Goal: Information Seeking & Learning: Learn about a topic

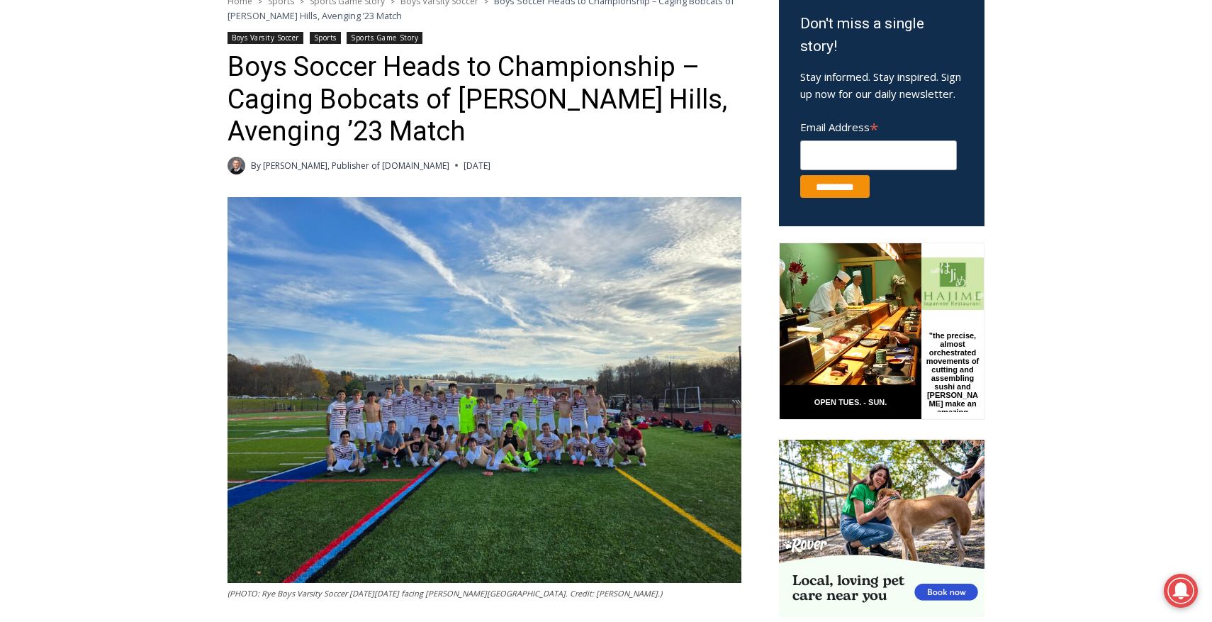
scroll to position [686, 0]
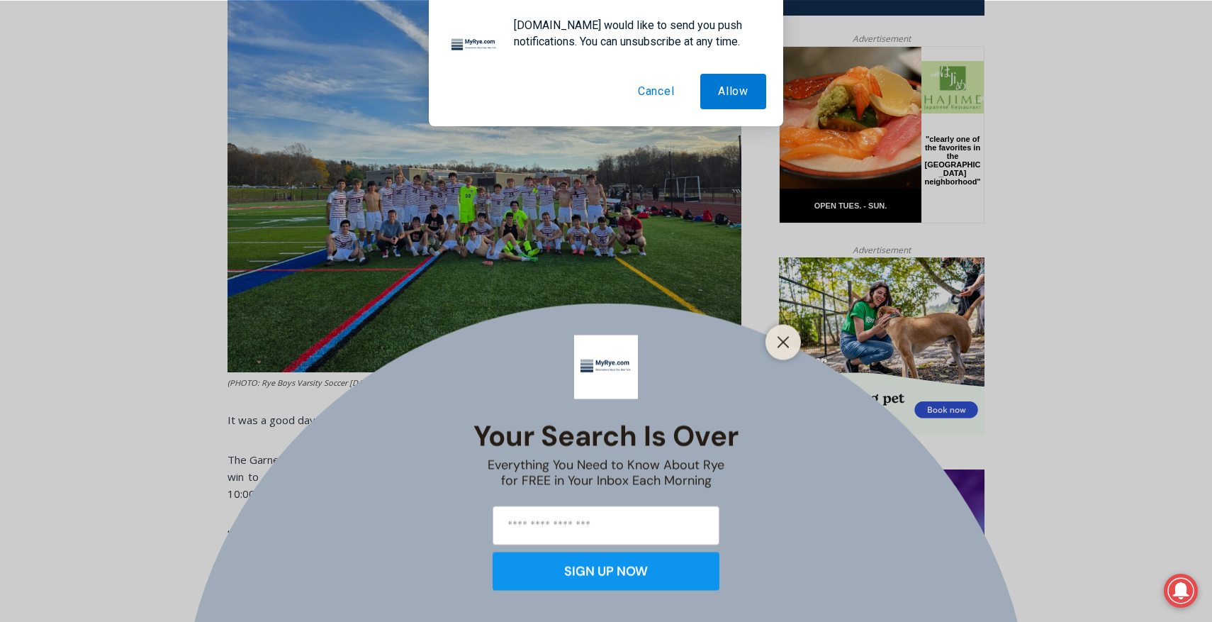
click at [642, 89] on button "Cancel" at bounding box center [656, 91] width 72 height 35
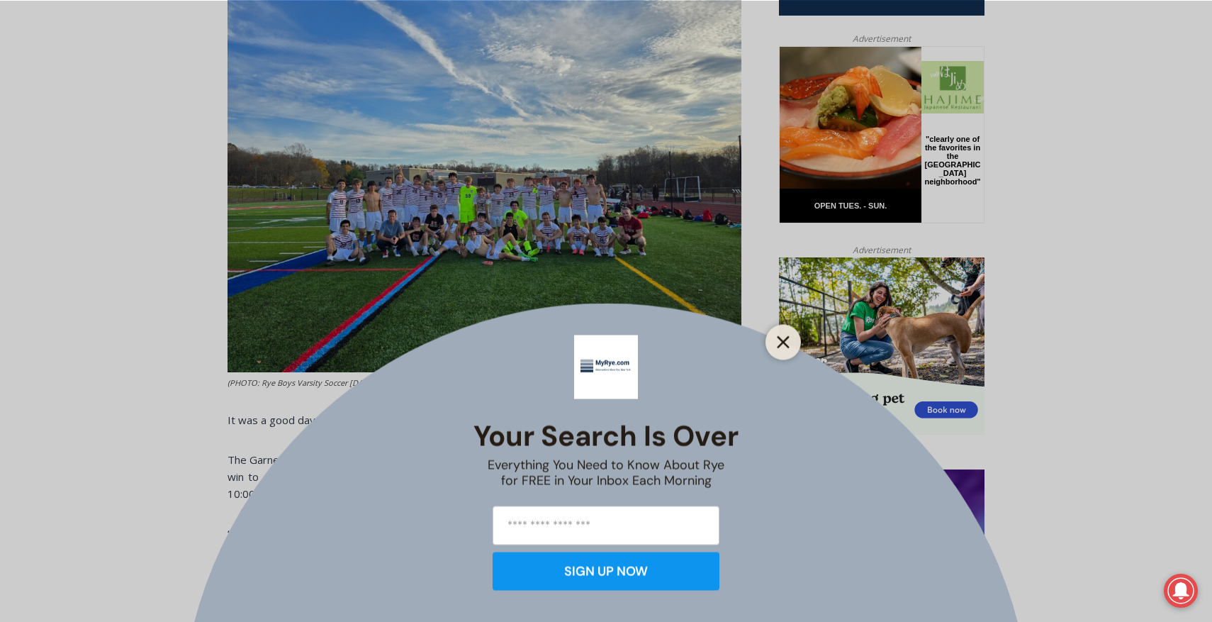
click at [785, 350] on button "Close" at bounding box center [783, 342] width 20 height 20
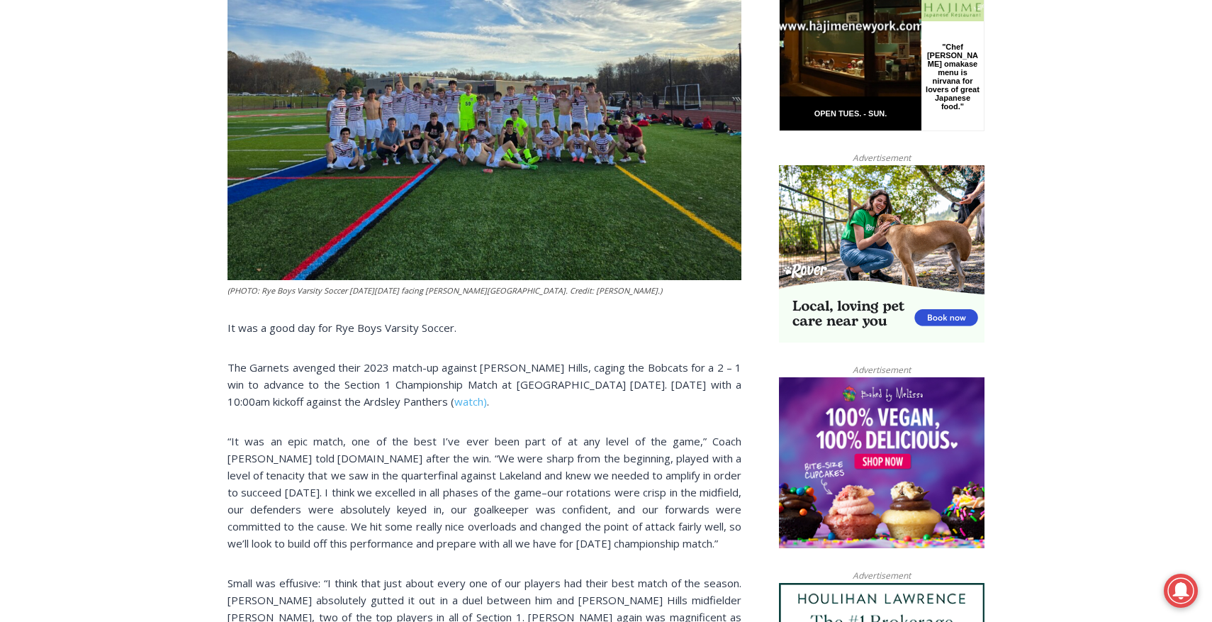
scroll to position [825, 0]
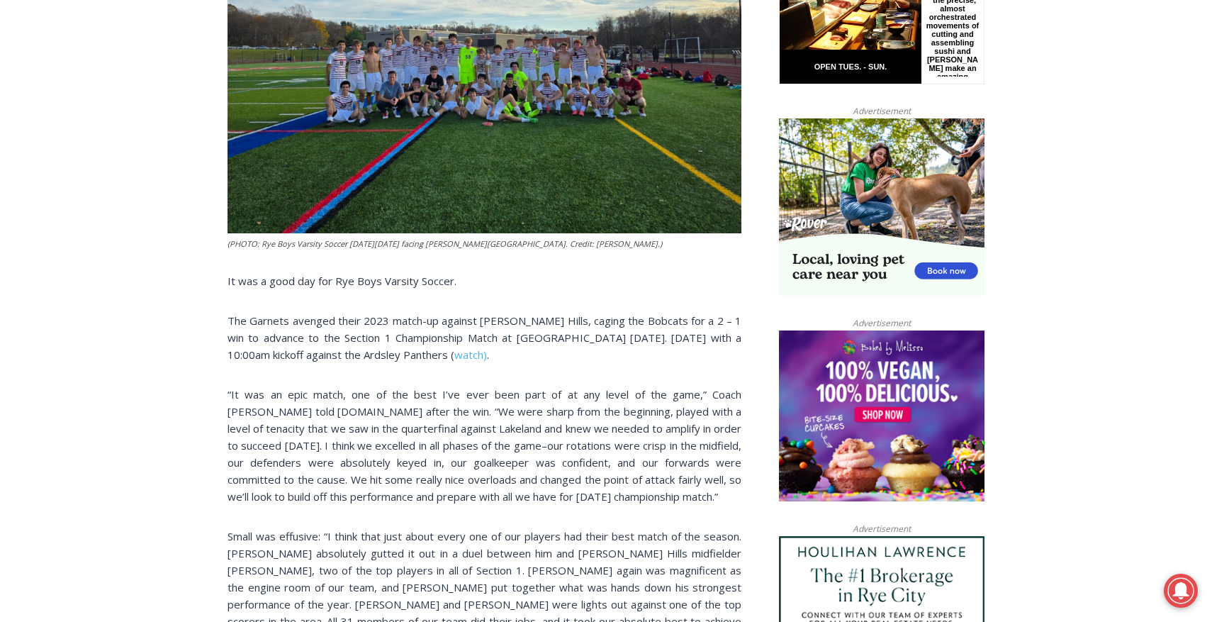
click at [429, 78] on img at bounding box center [485, 41] width 514 height 386
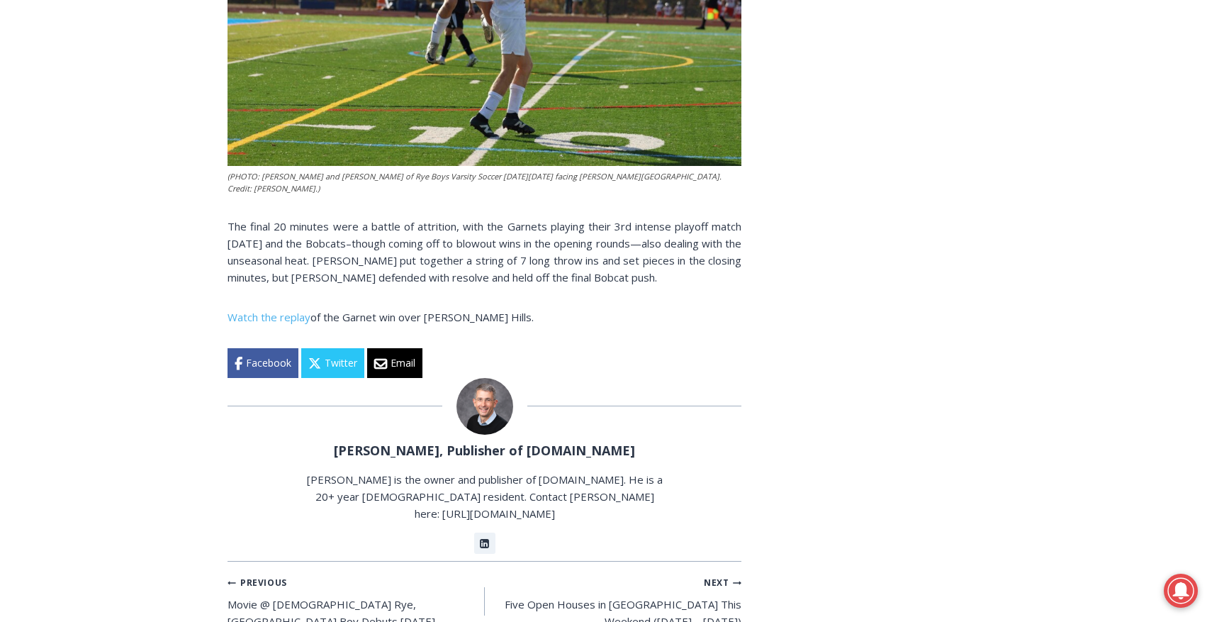
scroll to position [2772, 0]
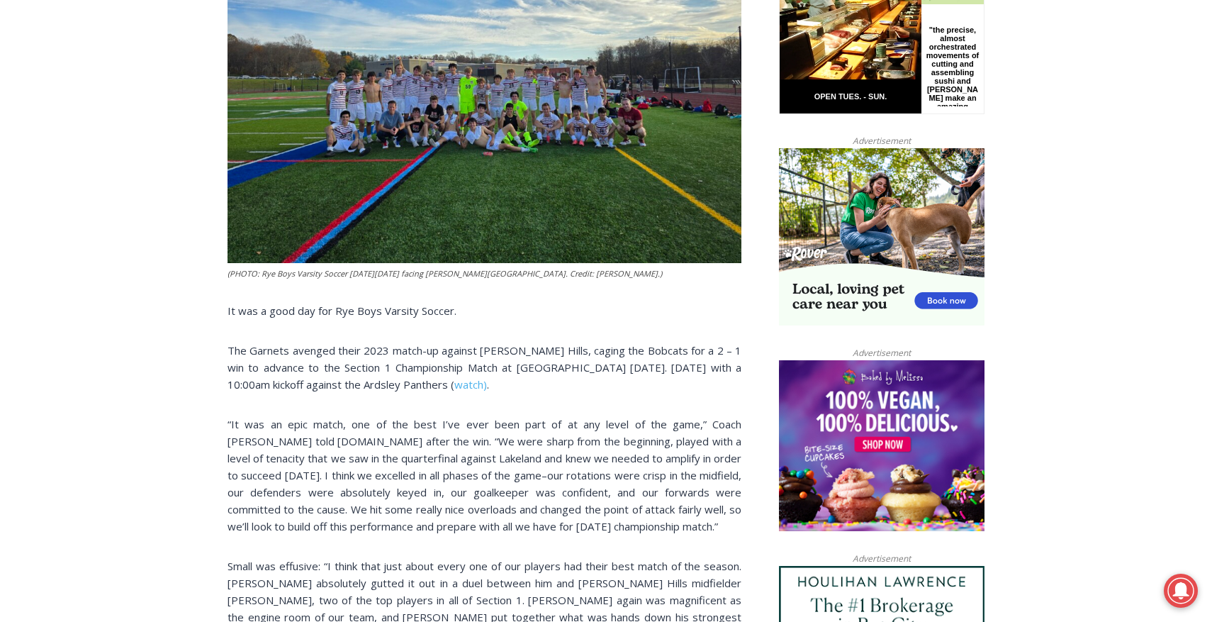
scroll to position [800, 0]
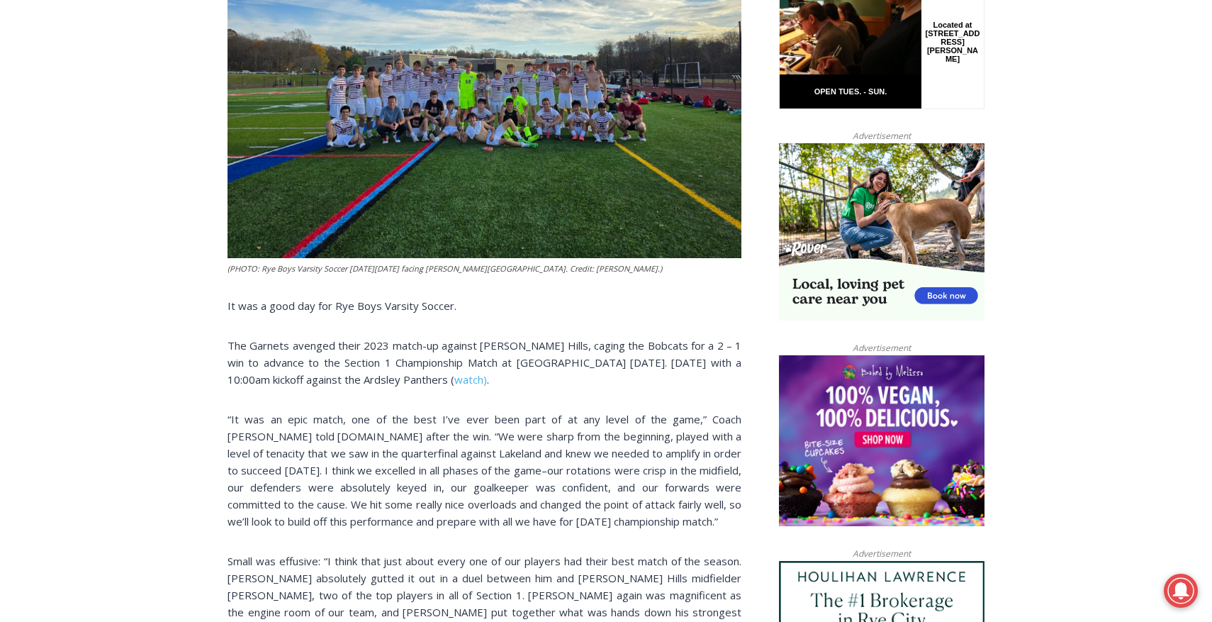
click at [291, 169] on img at bounding box center [485, 65] width 514 height 386
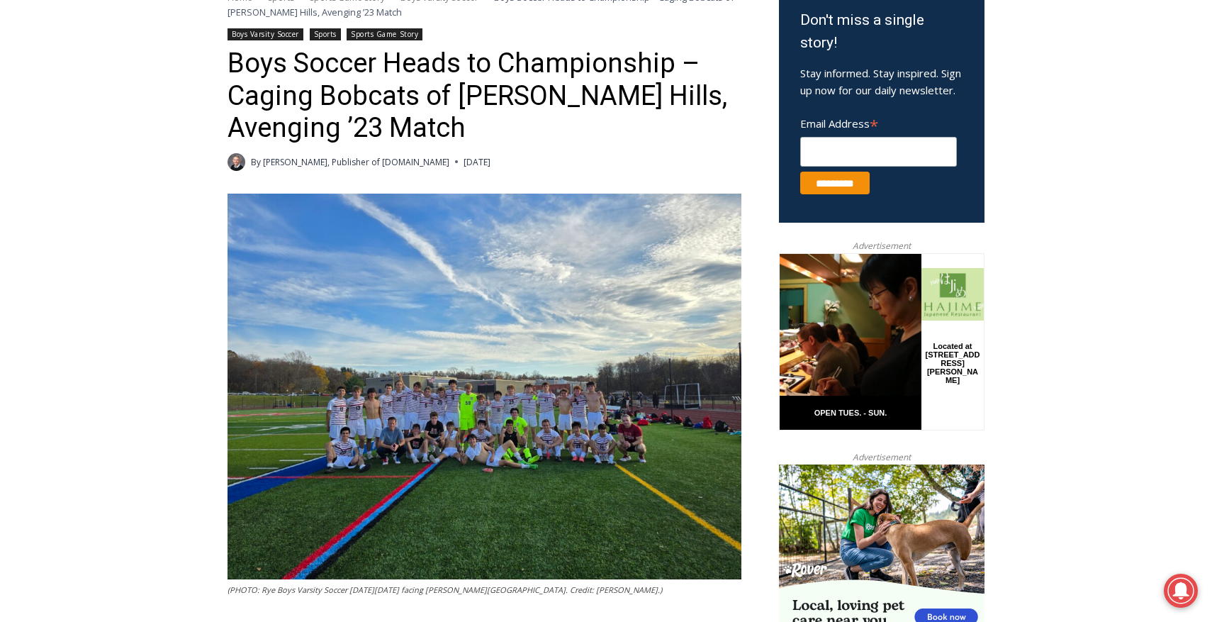
scroll to position [452, 0]
